Goal: Task Accomplishment & Management: Use online tool/utility

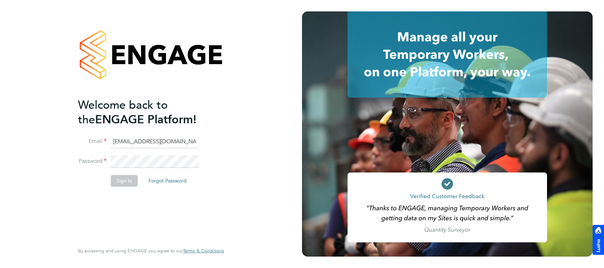
click at [118, 137] on input "jade@thornbaker.co.uk" at bounding box center [155, 141] width 88 height 13
click at [118, 139] on input "jade@thornbaker.co.uk" at bounding box center [155, 141] width 88 height 13
type input "fm@thornbaker.co.uk"
click at [133, 179] on button "Sign In" at bounding box center [124, 180] width 27 height 11
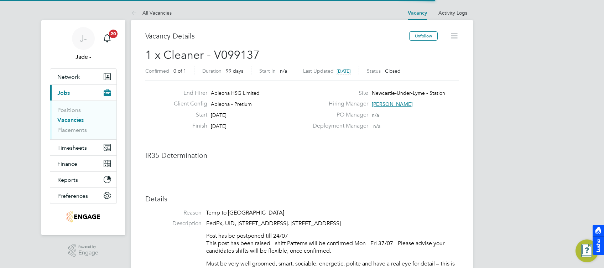
scroll to position [21, 50]
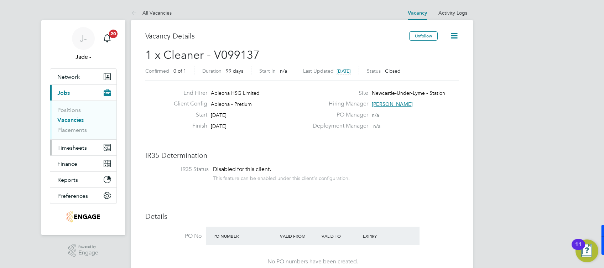
click at [69, 152] on button "Timesheets" at bounding box center [83, 148] width 66 height 16
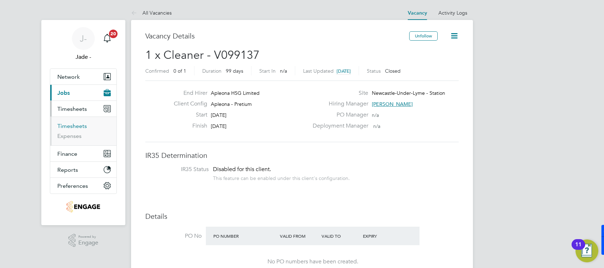
drag, startPoint x: 74, startPoint y: 126, endPoint x: 86, endPoint y: 127, distance: 12.5
click at [74, 126] on link "Timesheets" at bounding box center [72, 126] width 30 height 7
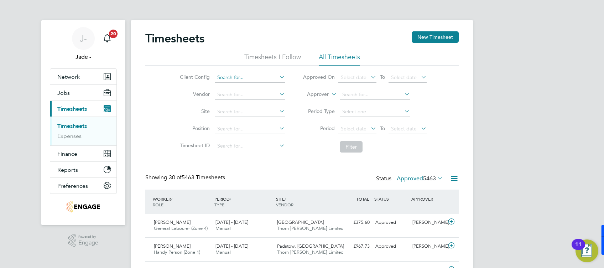
click at [247, 74] on input at bounding box center [250, 78] width 70 height 10
click at [270, 84] on li "Apleona - Pretium" at bounding box center [250, 87] width 71 height 10
type input "Apleona - Pretium"
click at [355, 124] on div "Select date To Select date" at bounding box center [383, 129] width 88 height 10
click at [354, 125] on span "Select date" at bounding box center [358, 129] width 38 height 10
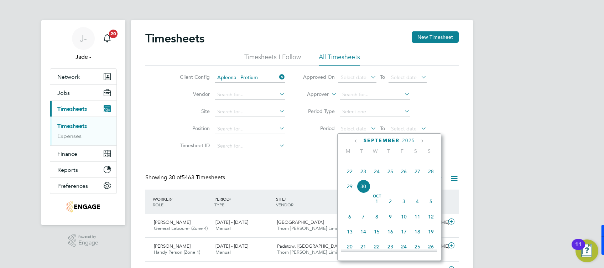
click at [417, 163] on span "20" at bounding box center [418, 157] width 14 height 14
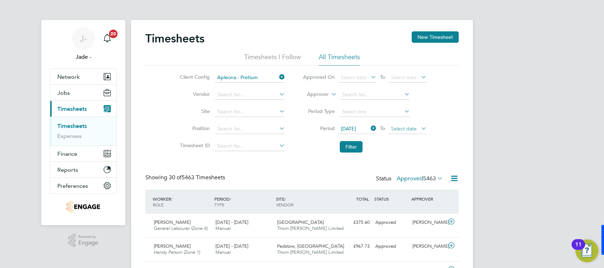
click at [407, 128] on span "Select date" at bounding box center [404, 128] width 26 height 6
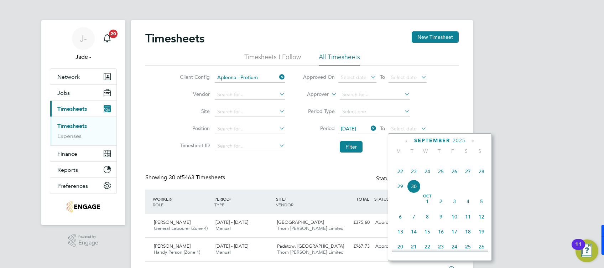
click at [456, 178] on span "26" at bounding box center [455, 172] width 14 height 14
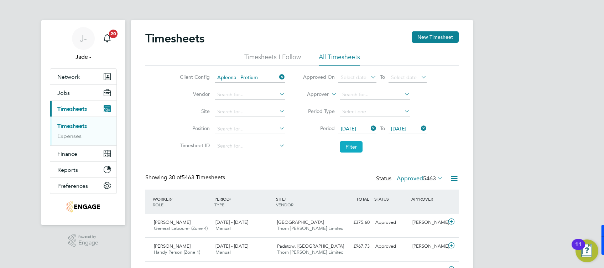
click at [343, 148] on button "Filter" at bounding box center [351, 146] width 23 height 11
click at [417, 179] on label "Approved 4" at bounding box center [425, 178] width 37 height 7
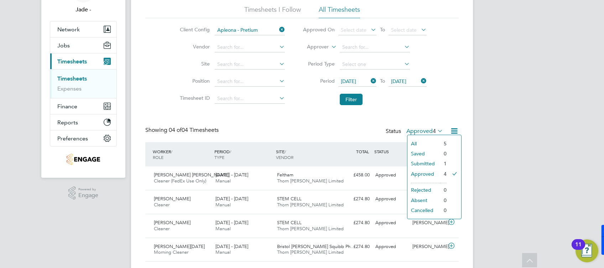
click at [422, 164] on li "Submitted" at bounding box center [424, 164] width 33 height 10
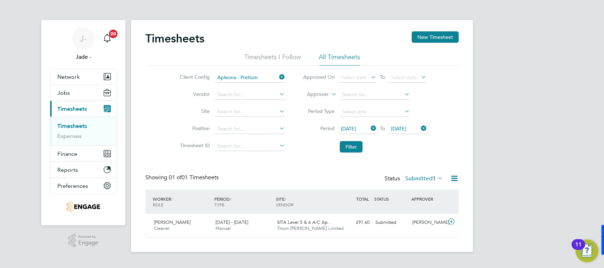
click at [278, 75] on icon at bounding box center [278, 77] width 0 height 10
click at [434, 181] on span "1" at bounding box center [434, 178] width 3 height 7
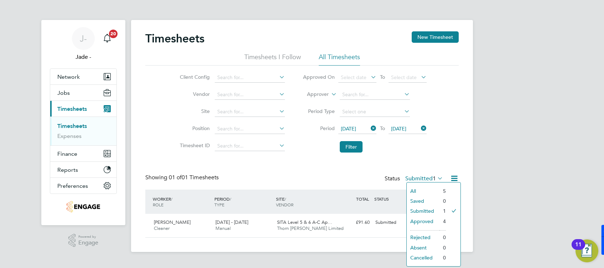
click at [493, 167] on div "J- Jade - Notifications 20 Applications: Network Team Members Businesses Sites …" at bounding box center [302, 131] width 604 height 263
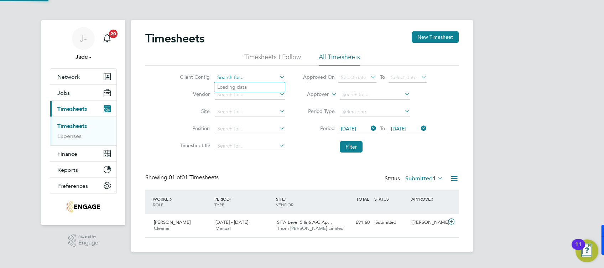
click at [226, 74] on input at bounding box center [250, 78] width 70 height 10
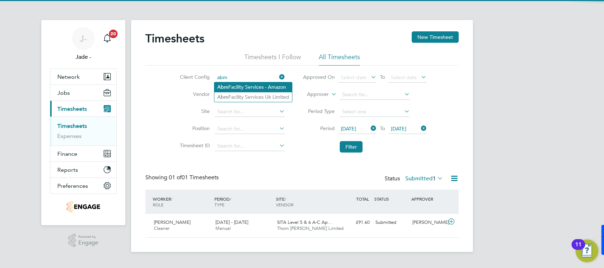
click at [238, 87] on li "Abm Facility Services - Amazon" at bounding box center [254, 87] width 78 height 10
type input "Abm Facility Services - Amazon"
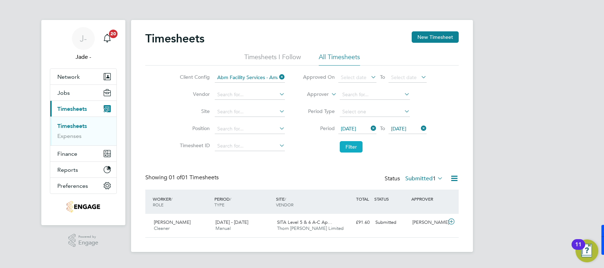
click at [351, 144] on button "Filter" at bounding box center [351, 146] width 23 height 11
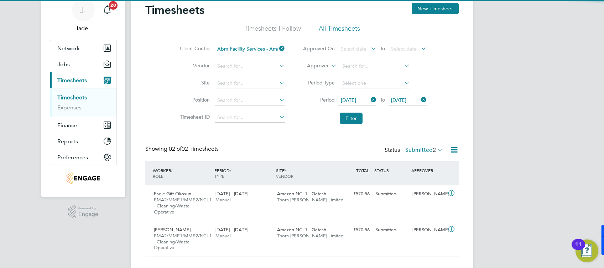
scroll to position [43, 0]
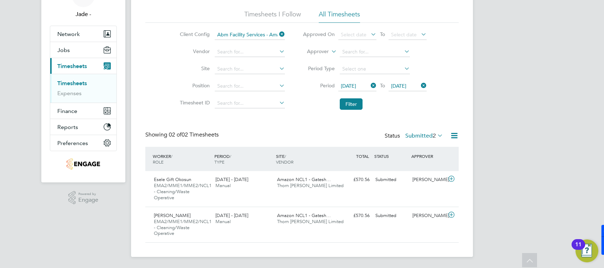
click at [429, 135] on label "Submitted 2" at bounding box center [424, 135] width 38 height 7
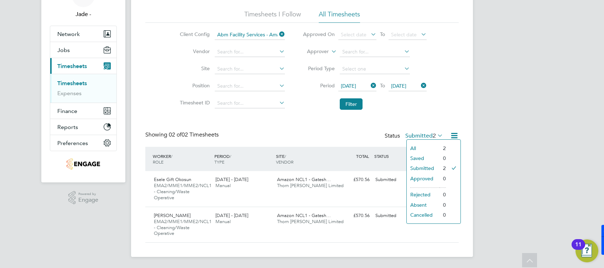
click at [516, 129] on div "J- Jade - Notifications 20 Applications: Network Team Members Businesses Sites …" at bounding box center [302, 112] width 604 height 311
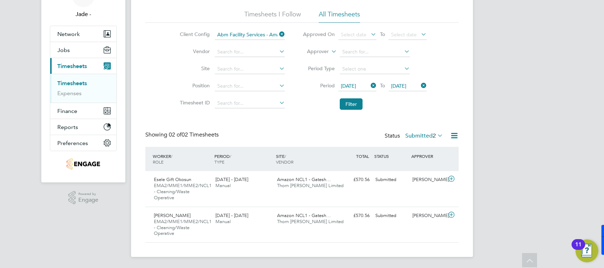
drag, startPoint x: 542, startPoint y: 143, endPoint x: 506, endPoint y: 168, distance: 44.8
click at [542, 143] on div "J- Jade - Notifications 20 Applications: Network Team Members Businesses Sites …" at bounding box center [302, 112] width 604 height 311
click at [436, 133] on icon at bounding box center [436, 135] width 0 height 10
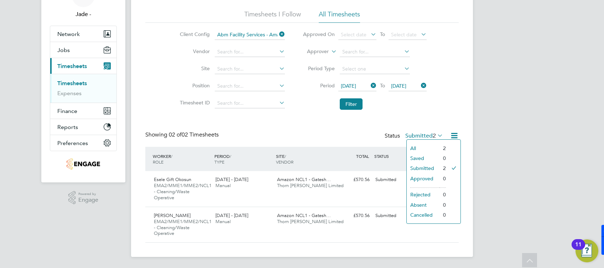
drag, startPoint x: 491, startPoint y: 102, endPoint x: 457, endPoint y: 177, distance: 82.1
click at [491, 102] on div "J- Jade - Notifications 20 Applications: Network Team Members Businesses Sites …" at bounding box center [302, 112] width 604 height 311
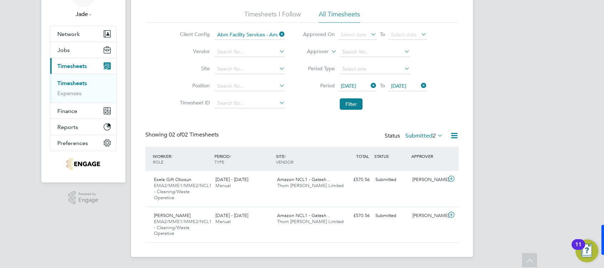
click at [428, 132] on label "Submitted 2" at bounding box center [424, 135] width 38 height 7
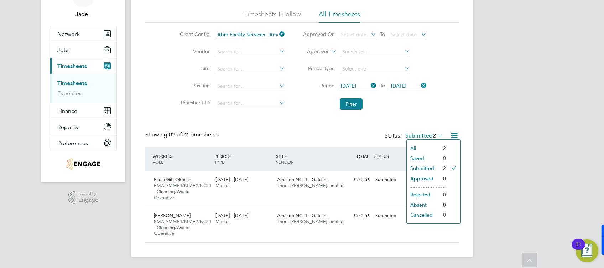
click at [420, 179] on li "Approved" at bounding box center [423, 179] width 33 height 10
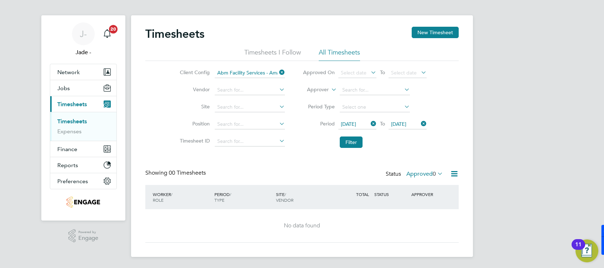
click at [416, 174] on label "Approved 0" at bounding box center [425, 173] width 37 height 7
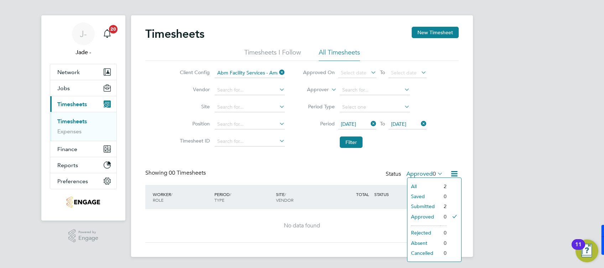
click at [418, 205] on li "Submitted" at bounding box center [424, 206] width 33 height 10
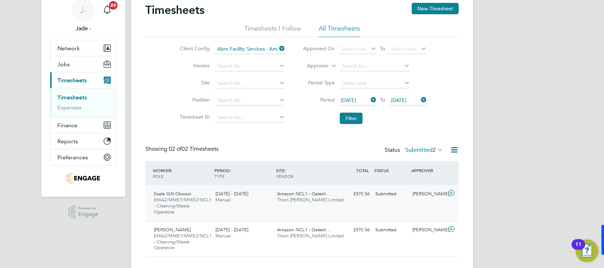
scroll to position [43, 0]
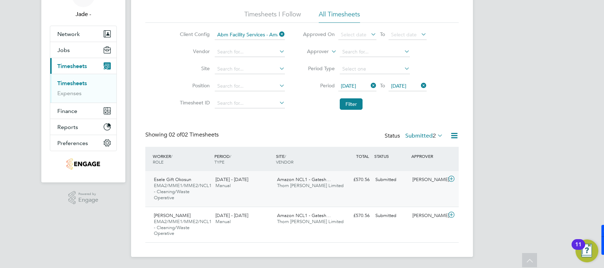
click at [388, 194] on div "Esele Gift Okosun EMA2/MME1/MME2/NCL1 - Cleaning/Waste Operative [DATE] - [DATE…" at bounding box center [302, 189] width 314 height 36
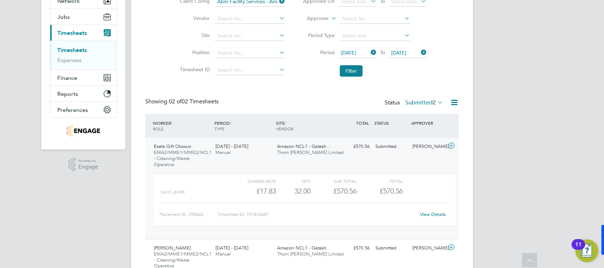
scroll to position [108, 0]
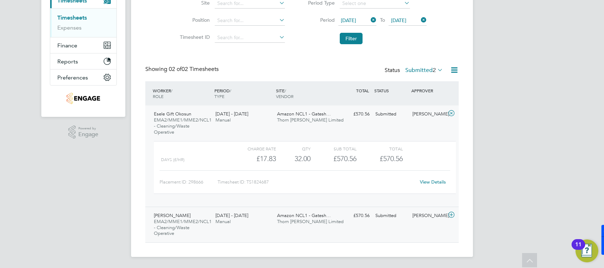
click at [342, 213] on div "£570.56 Submitted" at bounding box center [354, 216] width 37 height 12
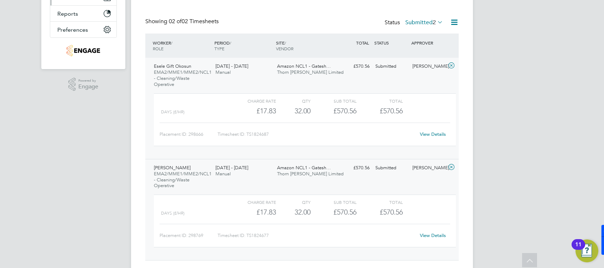
scroll to position [0, 0]
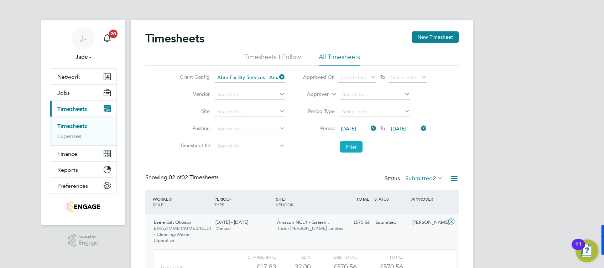
click at [353, 146] on button "Filter" at bounding box center [351, 146] width 23 height 11
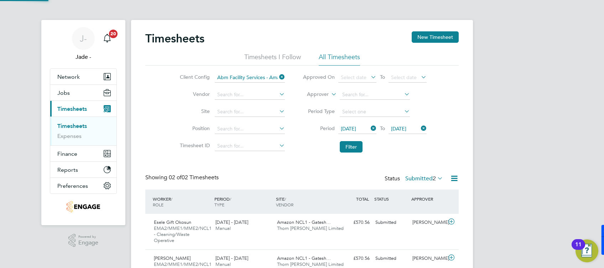
scroll to position [18, 62]
click at [453, 180] on icon at bounding box center [454, 178] width 9 height 9
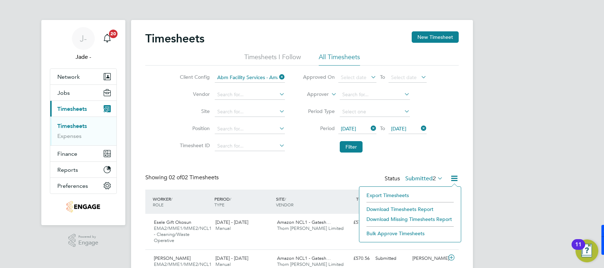
click at [394, 205] on li "Download Timesheets Report" at bounding box center [410, 209] width 94 height 10
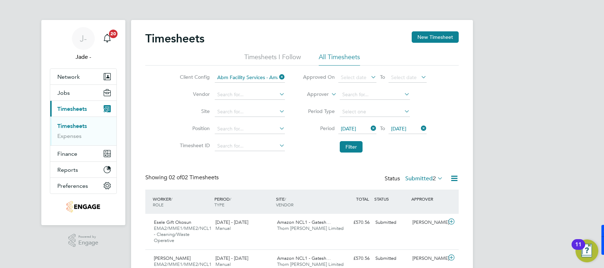
drag, startPoint x: 281, startPoint y: 75, endPoint x: 277, endPoint y: 79, distance: 5.8
click at [278, 75] on icon at bounding box center [278, 77] width 0 height 10
click at [269, 78] on input at bounding box center [250, 78] width 70 height 10
click at [246, 88] on li "Aple ona - Pretium" at bounding box center [250, 87] width 71 height 10
type input "Apleona - Pretium"
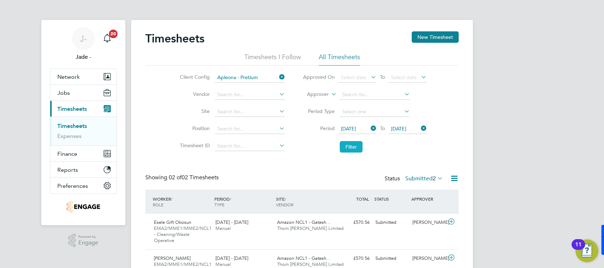
click at [344, 150] on button "Filter" at bounding box center [351, 146] width 23 height 11
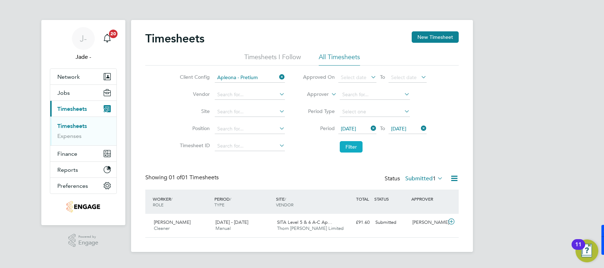
click at [354, 148] on button "Filter" at bounding box center [351, 146] width 23 height 11
click at [425, 177] on label "Submitted 1" at bounding box center [424, 178] width 38 height 7
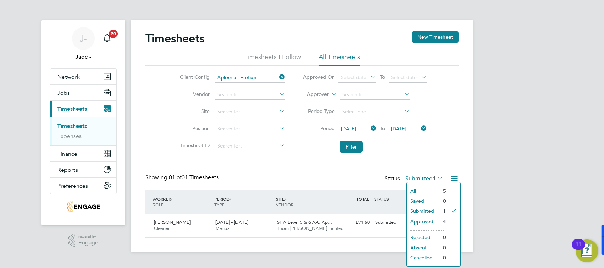
click at [518, 192] on div "J- Jade - Notifications 20 Applications: Network Team Members Businesses Sites …" at bounding box center [302, 131] width 604 height 263
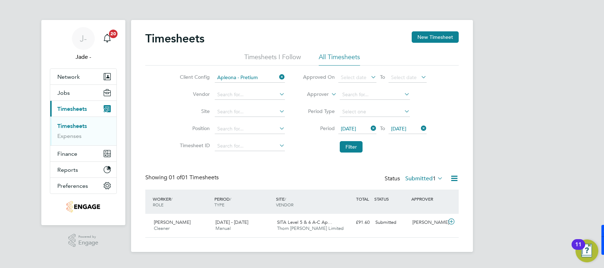
click at [430, 179] on label "Submitted 1" at bounding box center [424, 178] width 38 height 7
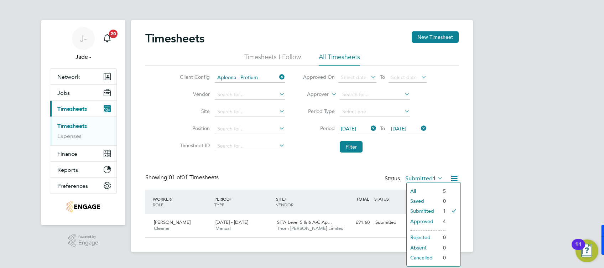
click at [425, 220] on li "Approved" at bounding box center [423, 221] width 33 height 10
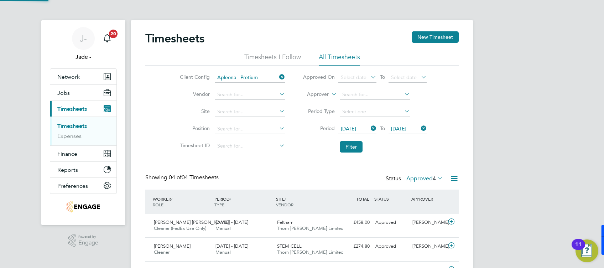
click at [421, 180] on label "Approved 4" at bounding box center [425, 178] width 37 height 7
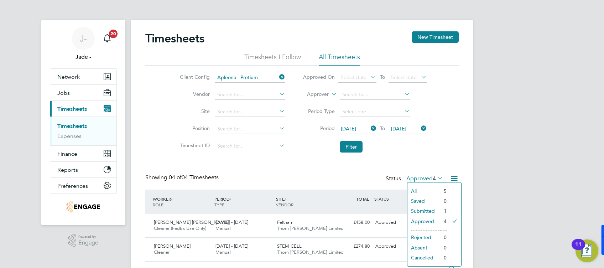
click at [421, 208] on li "Submitted" at bounding box center [424, 211] width 33 height 10
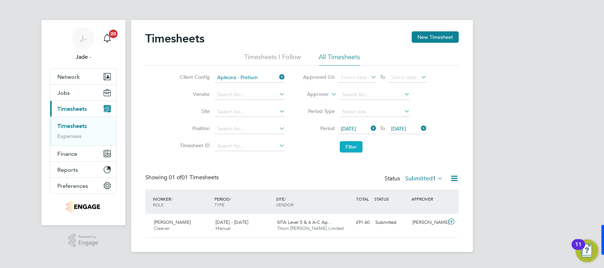
click at [349, 144] on button "Filter" at bounding box center [351, 146] width 23 height 11
click at [341, 227] on div "£91.60 Submitted" at bounding box center [354, 223] width 37 height 12
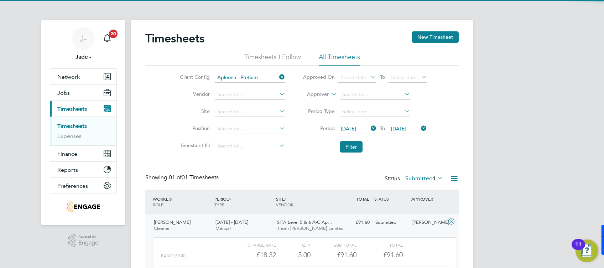
scroll to position [47, 0]
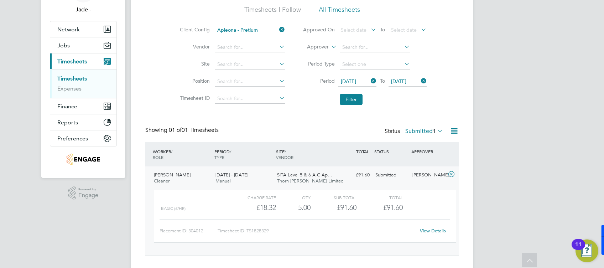
click at [456, 131] on icon at bounding box center [454, 130] width 9 height 9
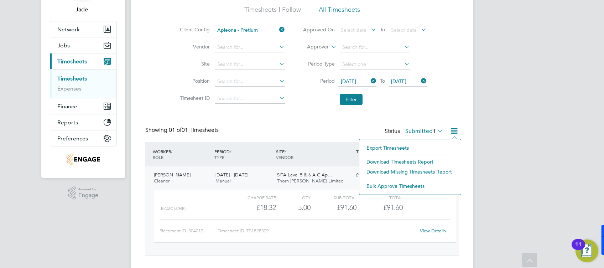
click at [406, 161] on li "Download Timesheets Report" at bounding box center [410, 162] width 94 height 10
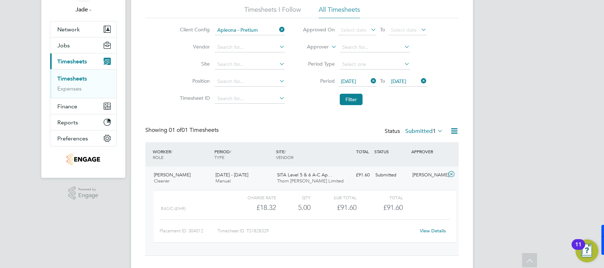
drag, startPoint x: 548, startPoint y: 129, endPoint x: 496, endPoint y: 68, distance: 79.8
click at [548, 129] on div "J- Jade - Notifications 20 Applications: Network Team Members Businesses Sites …" at bounding box center [302, 117] width 604 height 329
click at [369, 81] on icon at bounding box center [369, 81] width 0 height 10
drag, startPoint x: 358, startPoint y: 81, endPoint x: 371, endPoint y: 98, distance: 21.5
click at [358, 81] on span "Select date" at bounding box center [354, 81] width 26 height 6
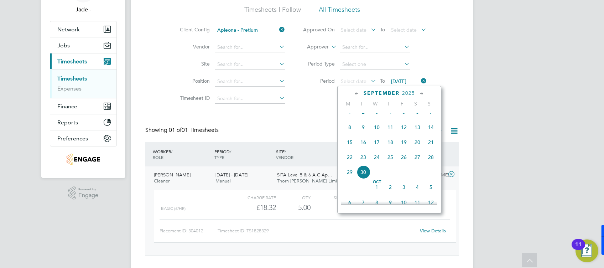
scroll to position [234, 0]
click at [418, 148] on span "13" at bounding box center [418, 142] width 14 height 14
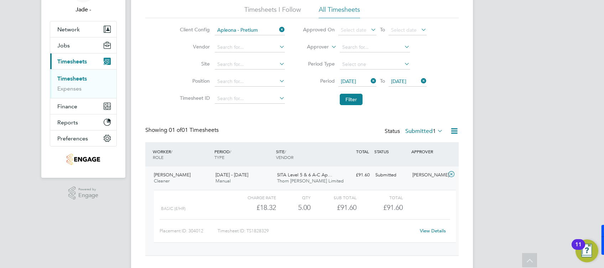
click at [420, 79] on icon at bounding box center [420, 81] width 0 height 10
click at [420, 80] on icon at bounding box center [420, 81] width 0 height 10
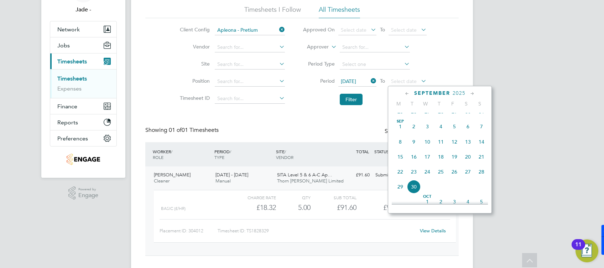
click at [458, 164] on span "19" at bounding box center [455, 157] width 14 height 14
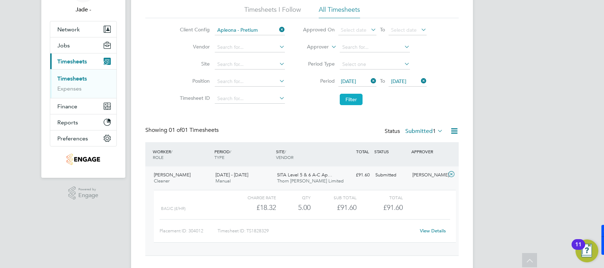
click at [351, 102] on button "Filter" at bounding box center [351, 99] width 23 height 11
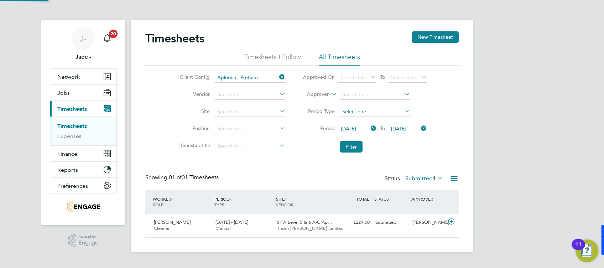
scroll to position [18, 62]
click at [331, 223] on span "SITA Level 5 & 6 A-C Ap…" at bounding box center [304, 222] width 55 height 6
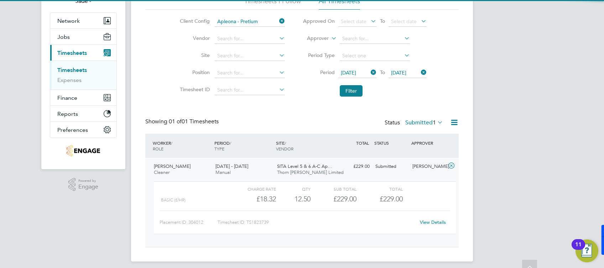
scroll to position [61, 0]
